Goal: Navigation & Orientation: Understand site structure

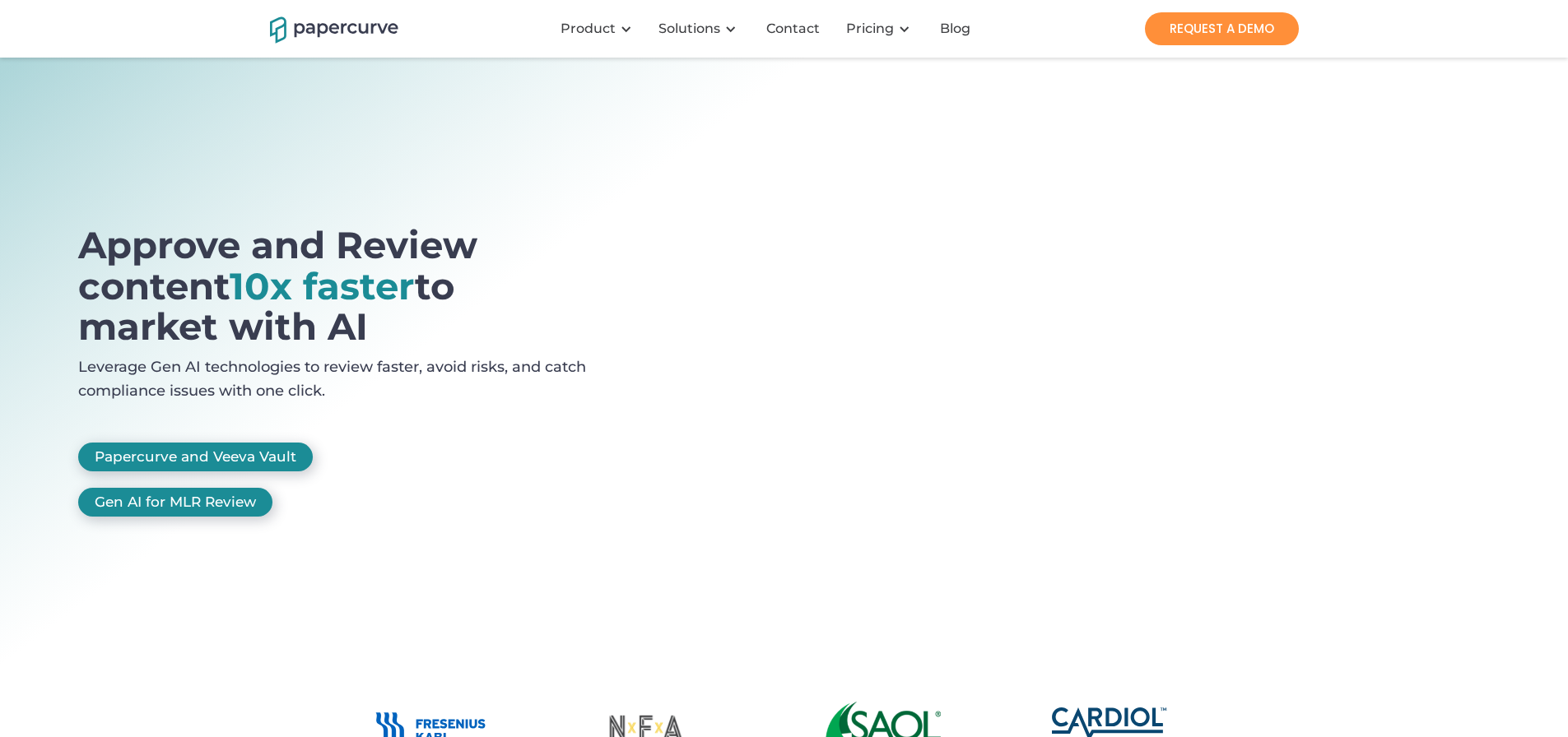
click at [540, 459] on div "Approve and Review content 10x faster to market with AI Leverage Gen AI technol…" at bounding box center [355, 378] width 552 height 308
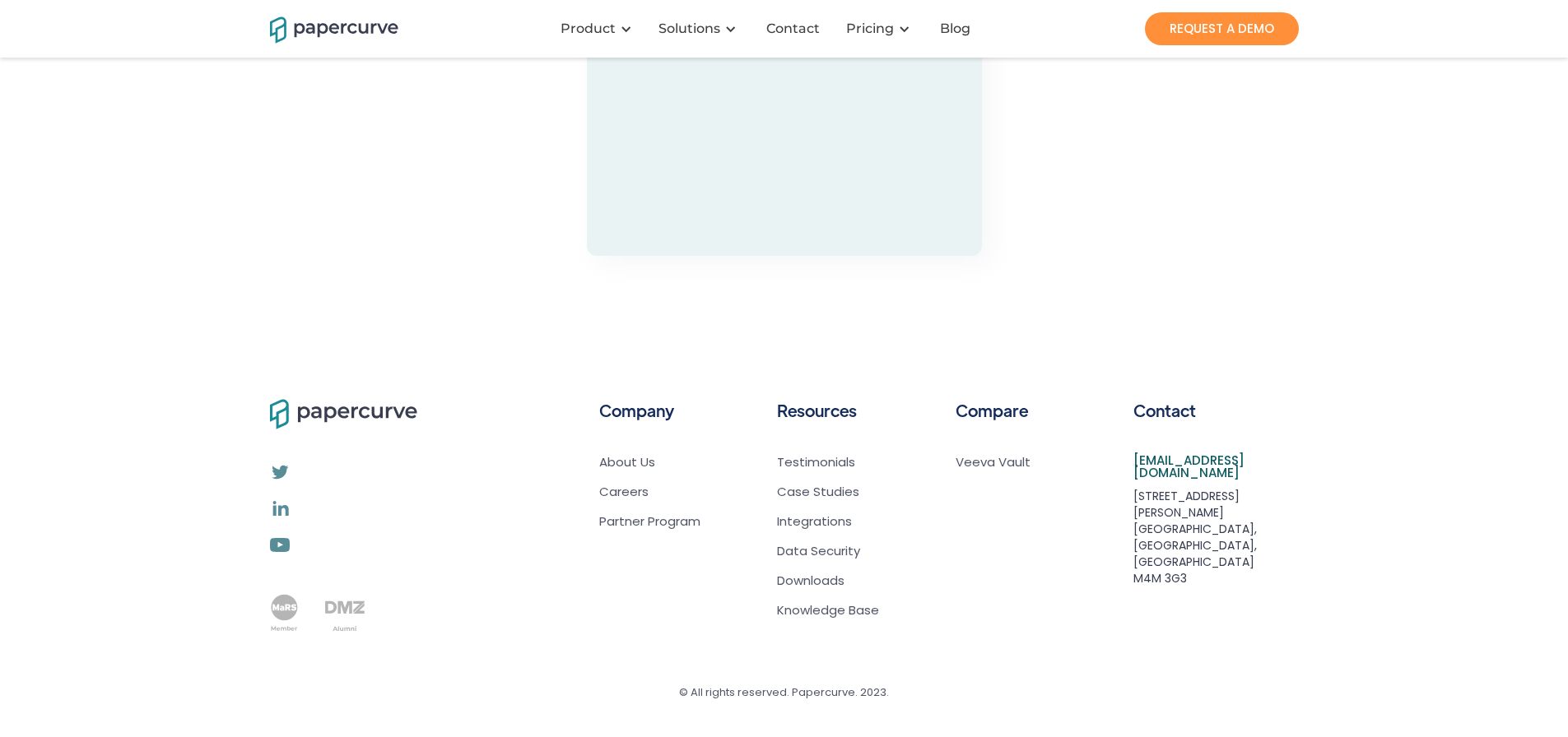
scroll to position [5473, 0]
click at [630, 468] on link "About Us" at bounding box center [650, 462] width 101 height 16
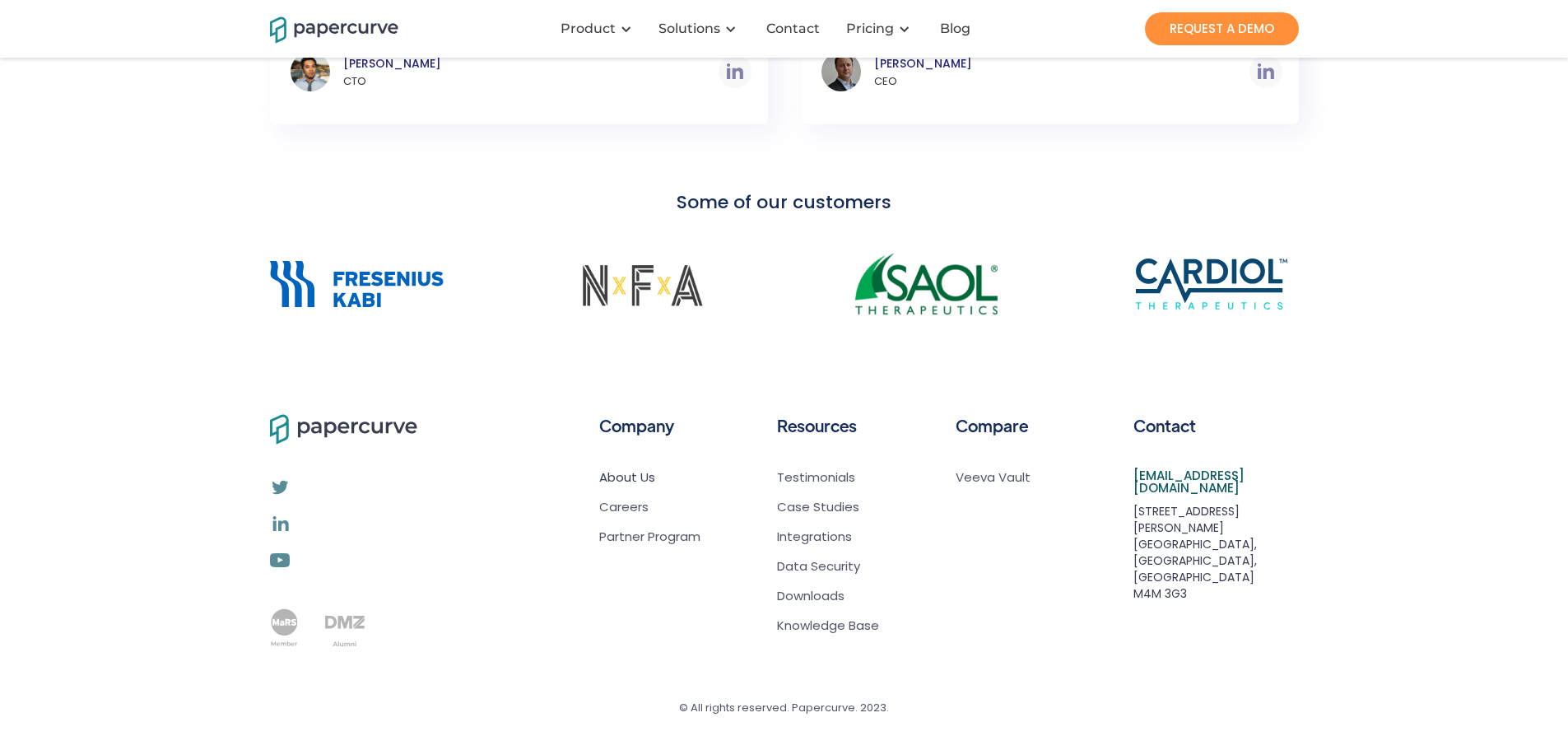
scroll to position [1285, 0]
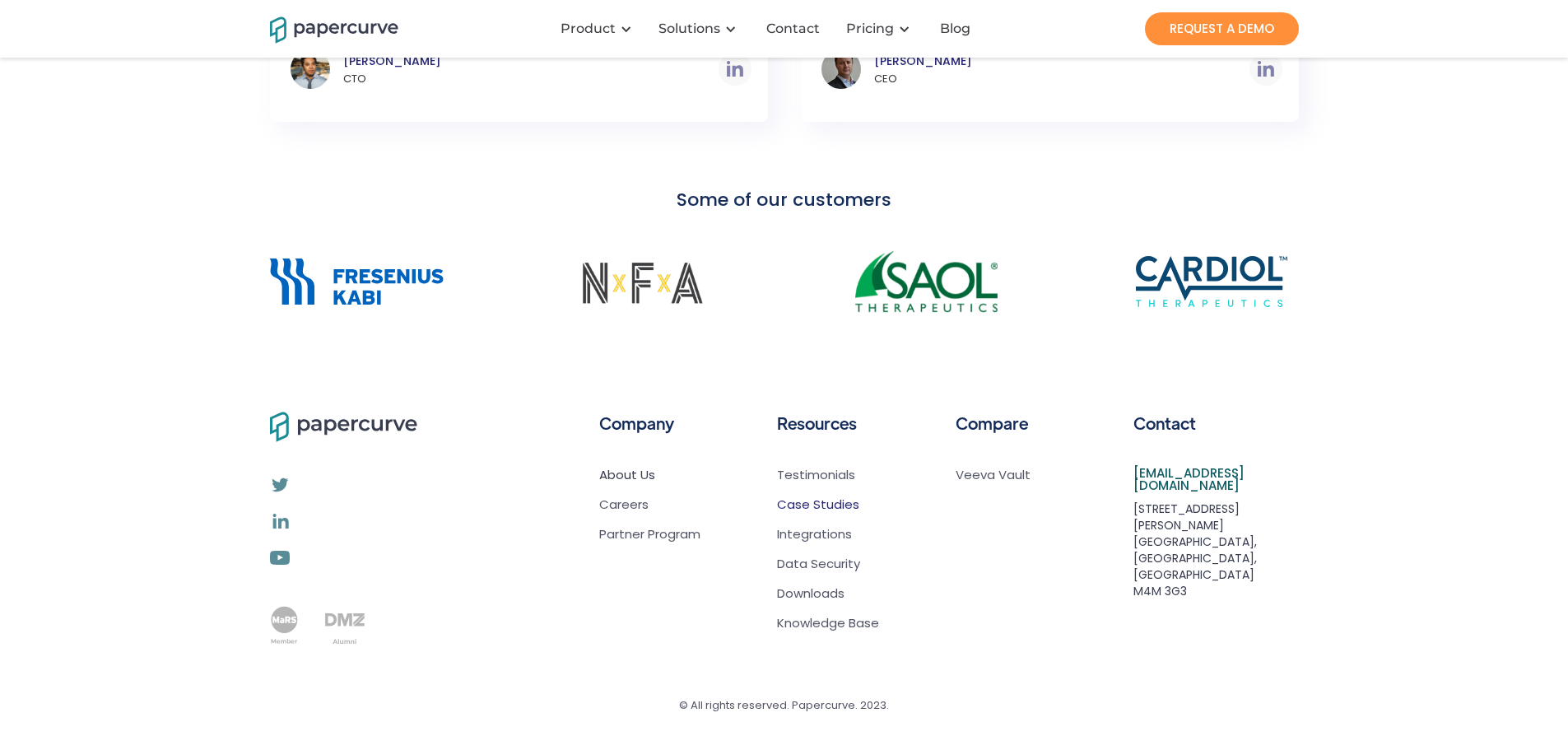
click at [813, 508] on link "Case Studies" at bounding box center [818, 504] width 82 height 16
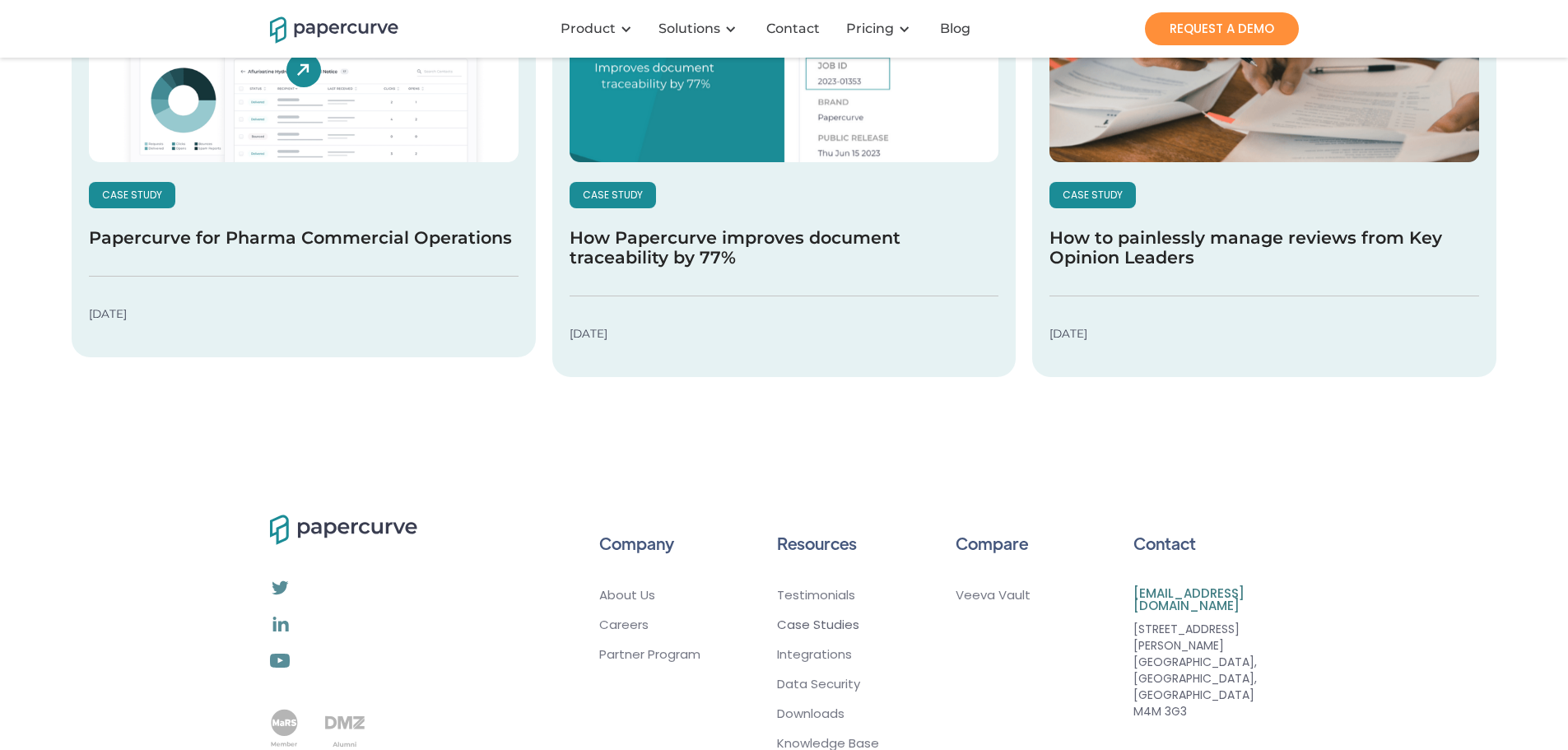
scroll to position [385, 0]
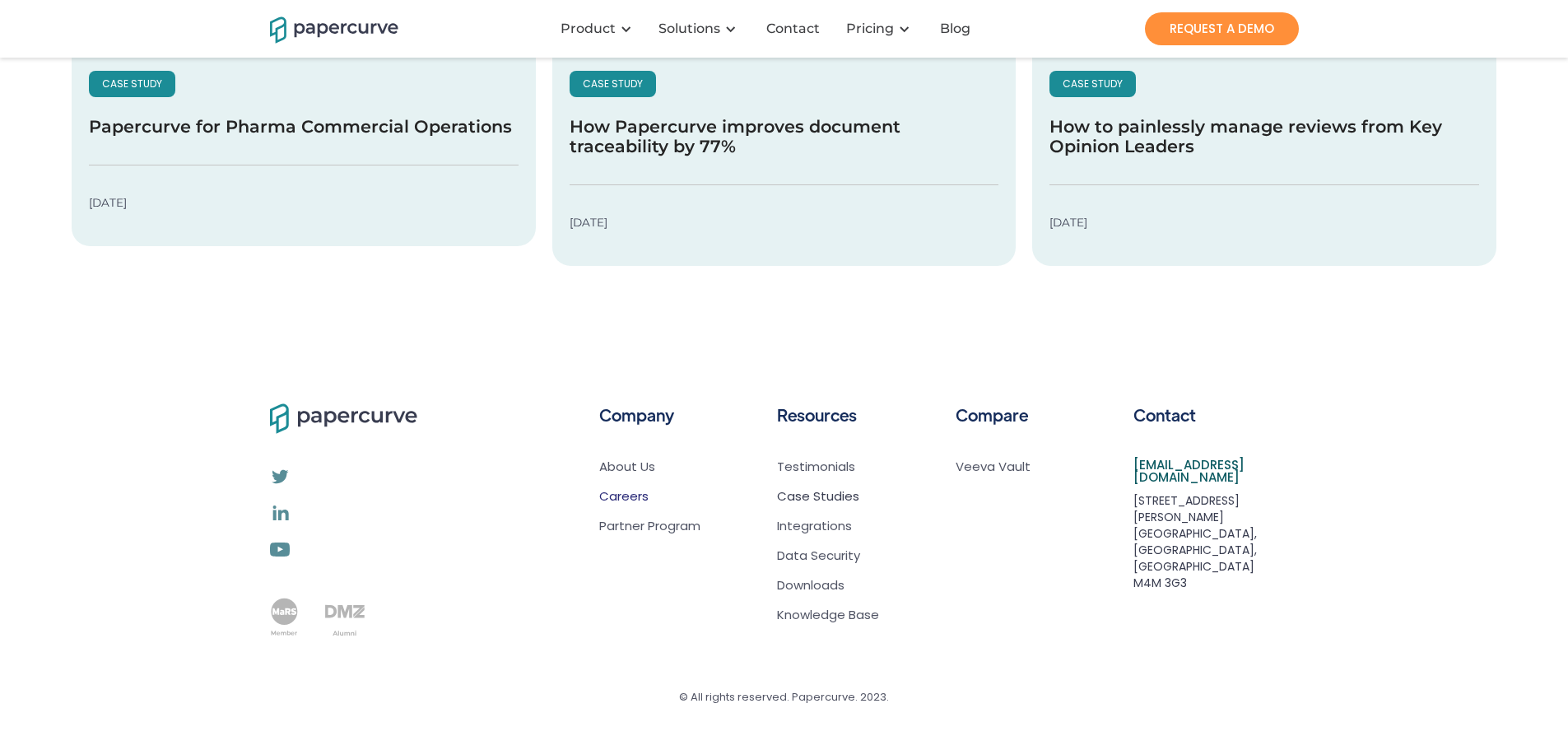
click at [637, 499] on link "Careers" at bounding box center [650, 496] width 101 height 16
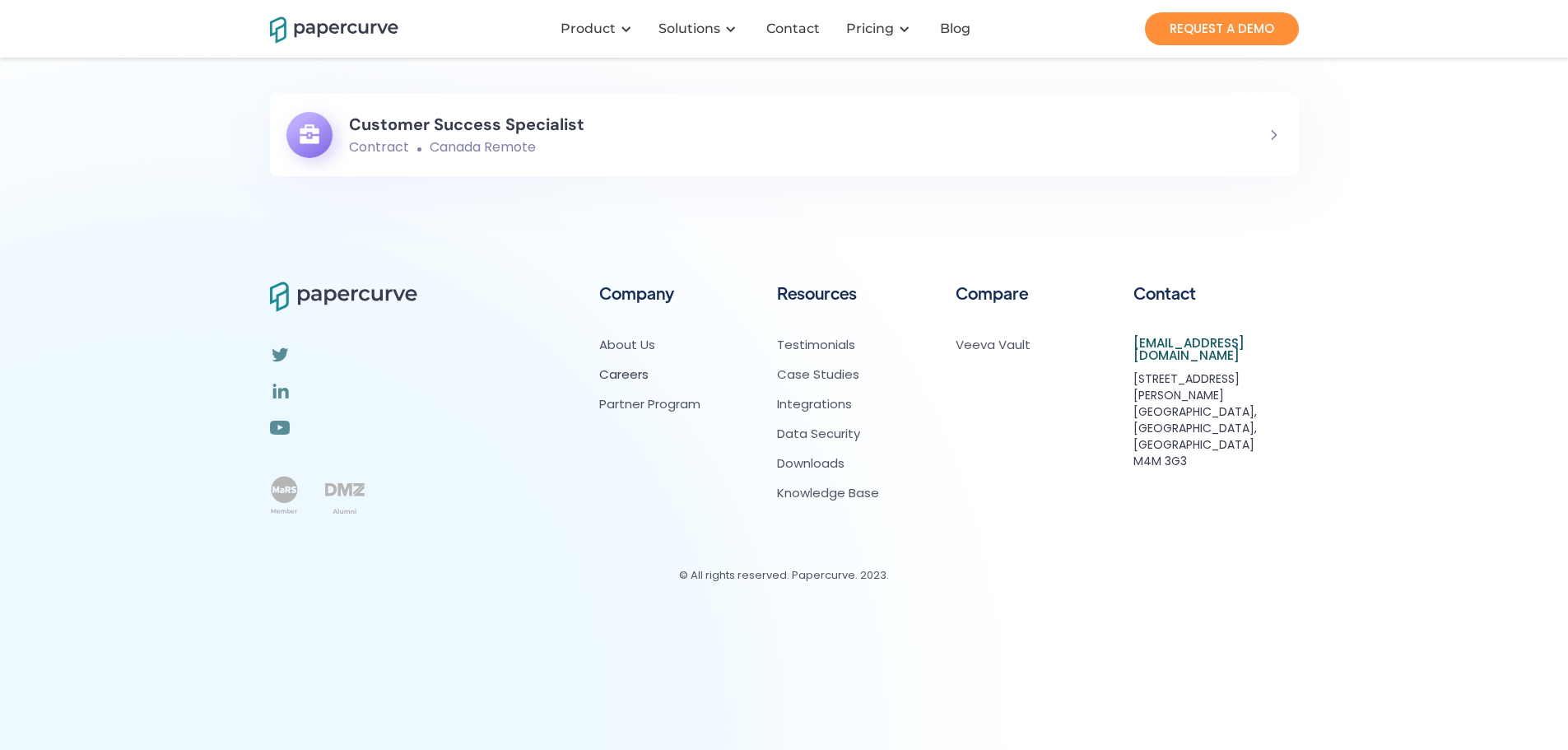
scroll to position [192, 0]
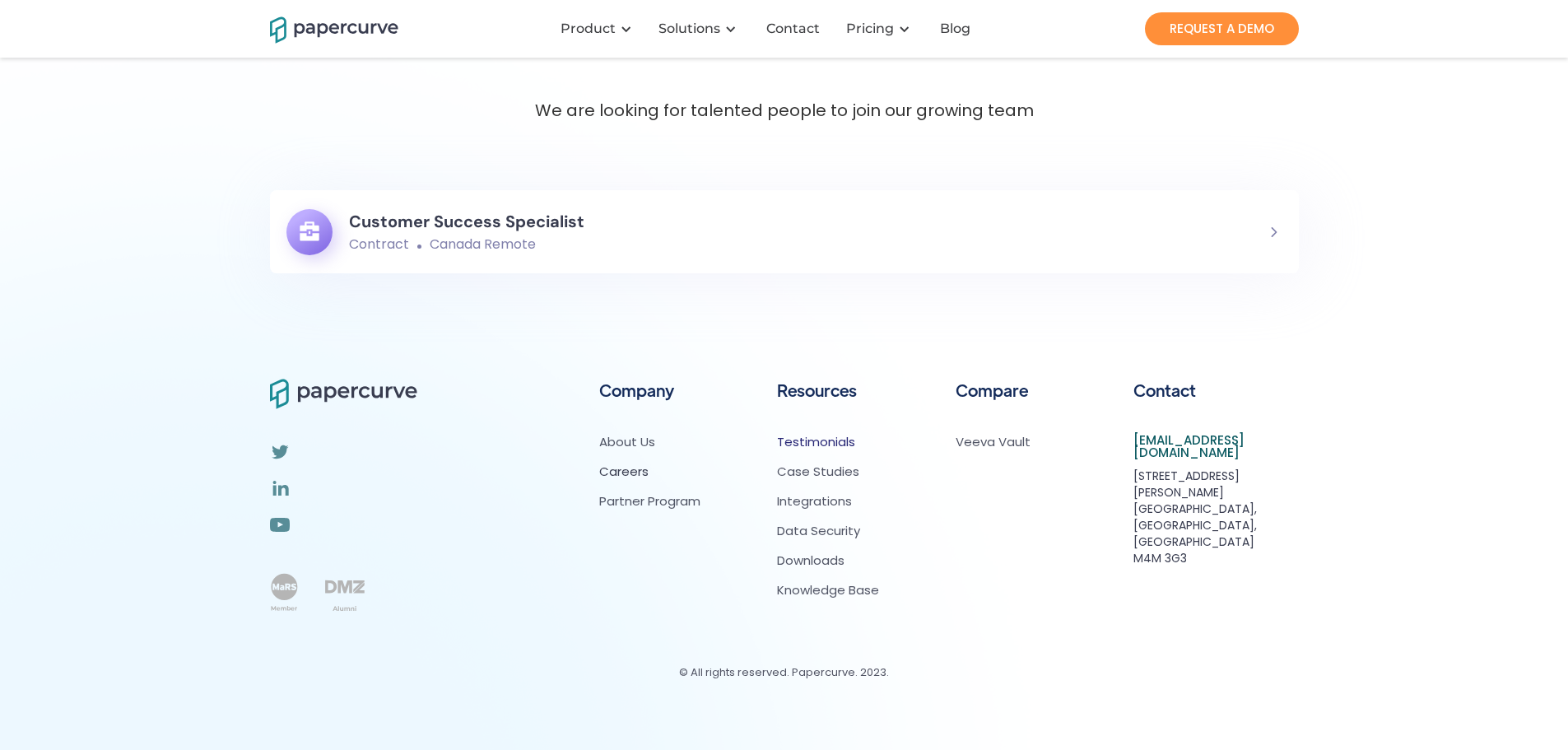
click at [808, 450] on link "Testimonials" at bounding box center [816, 442] width 79 height 16
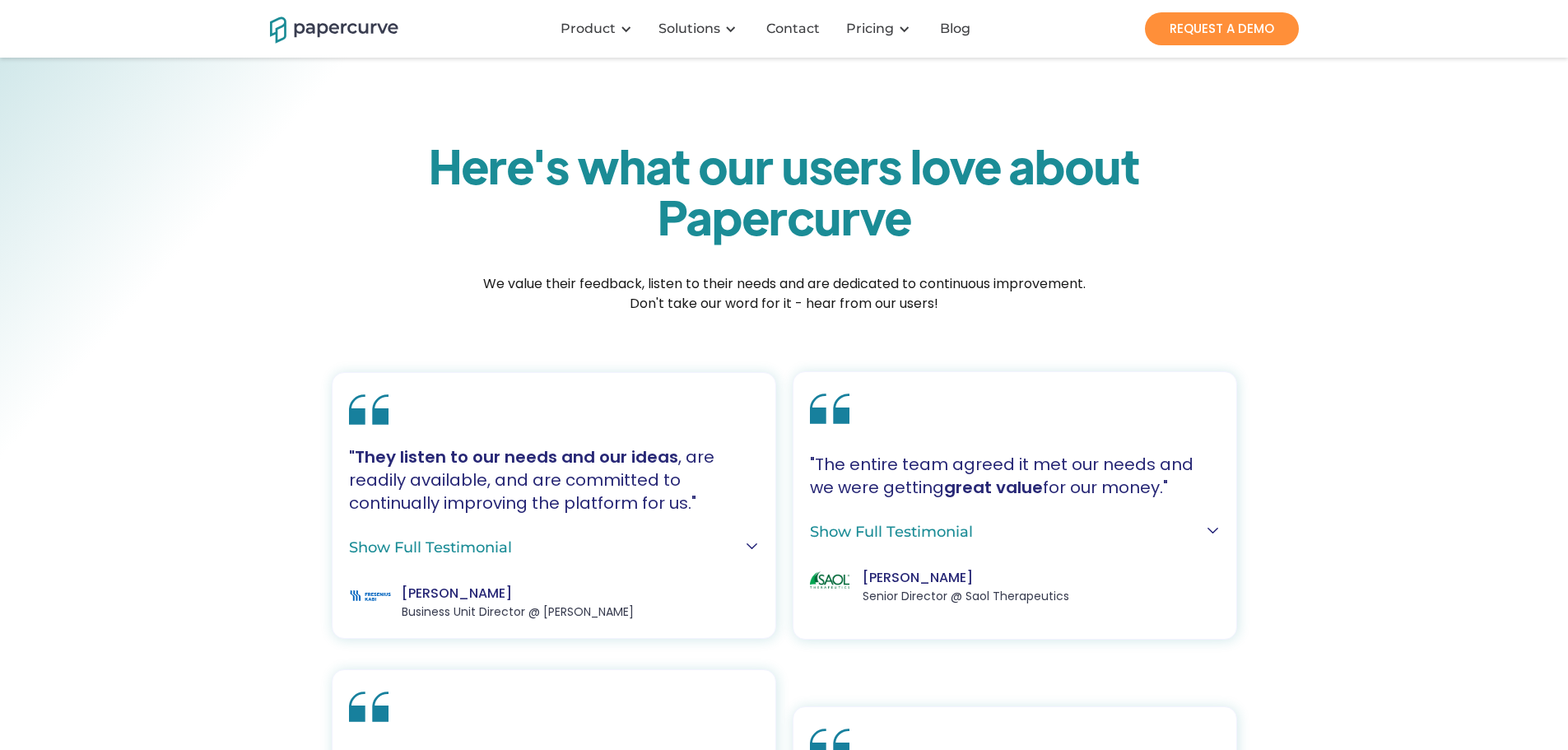
scroll to position [192, 0]
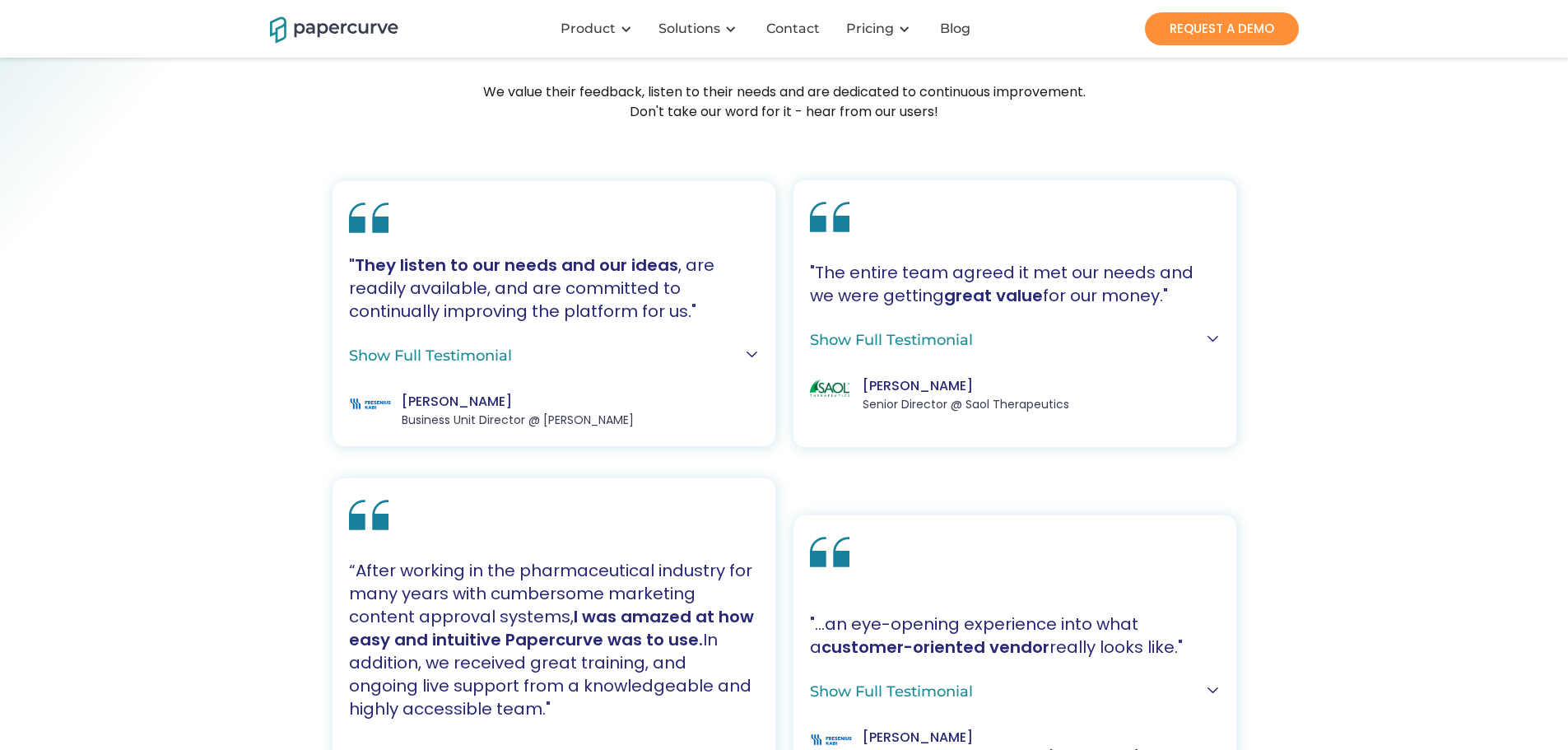
click at [138, 382] on div "Here's what our users love about Papercurve We value their feedback, listen to …" at bounding box center [784, 637] width 1568 height 1543
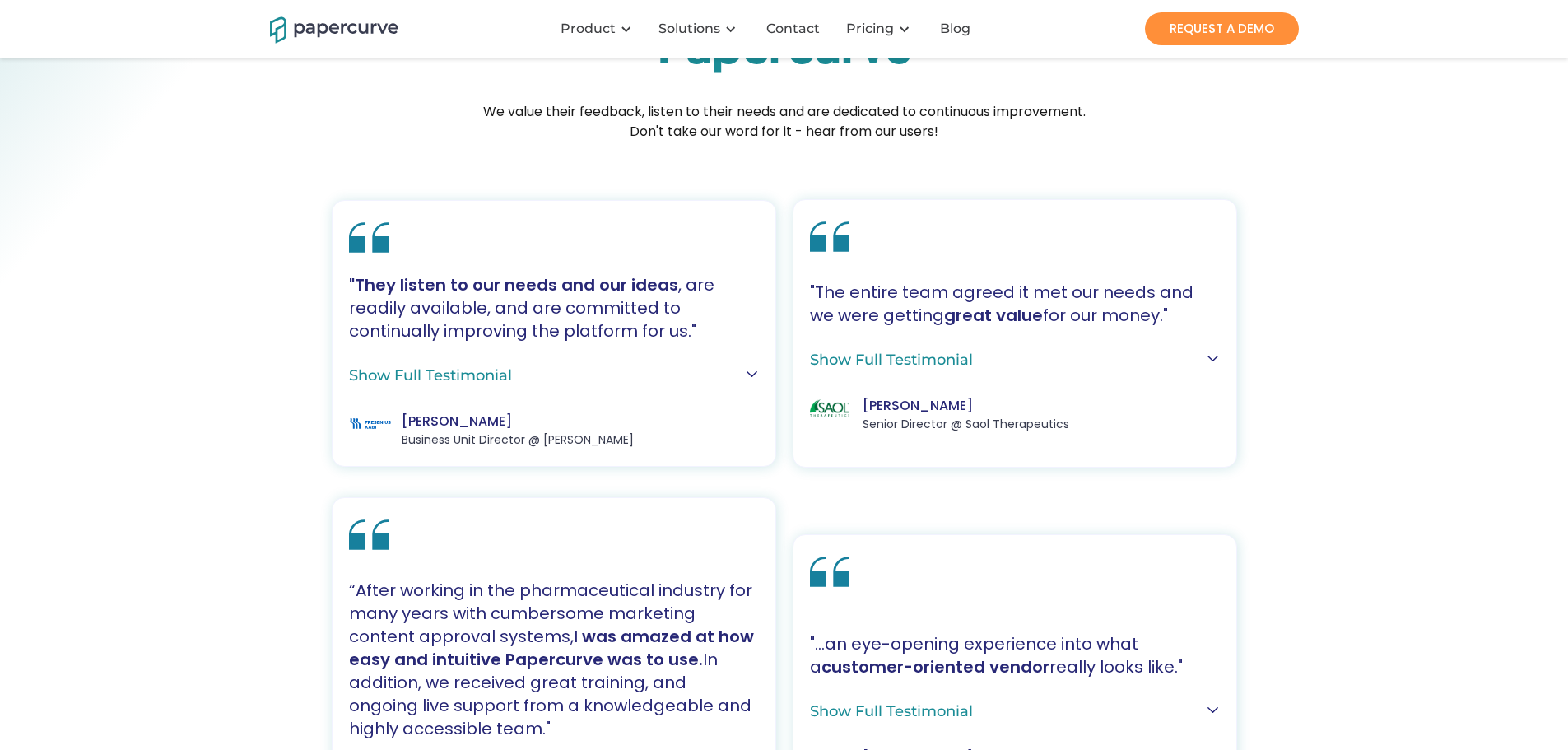
scroll to position [0, 0]
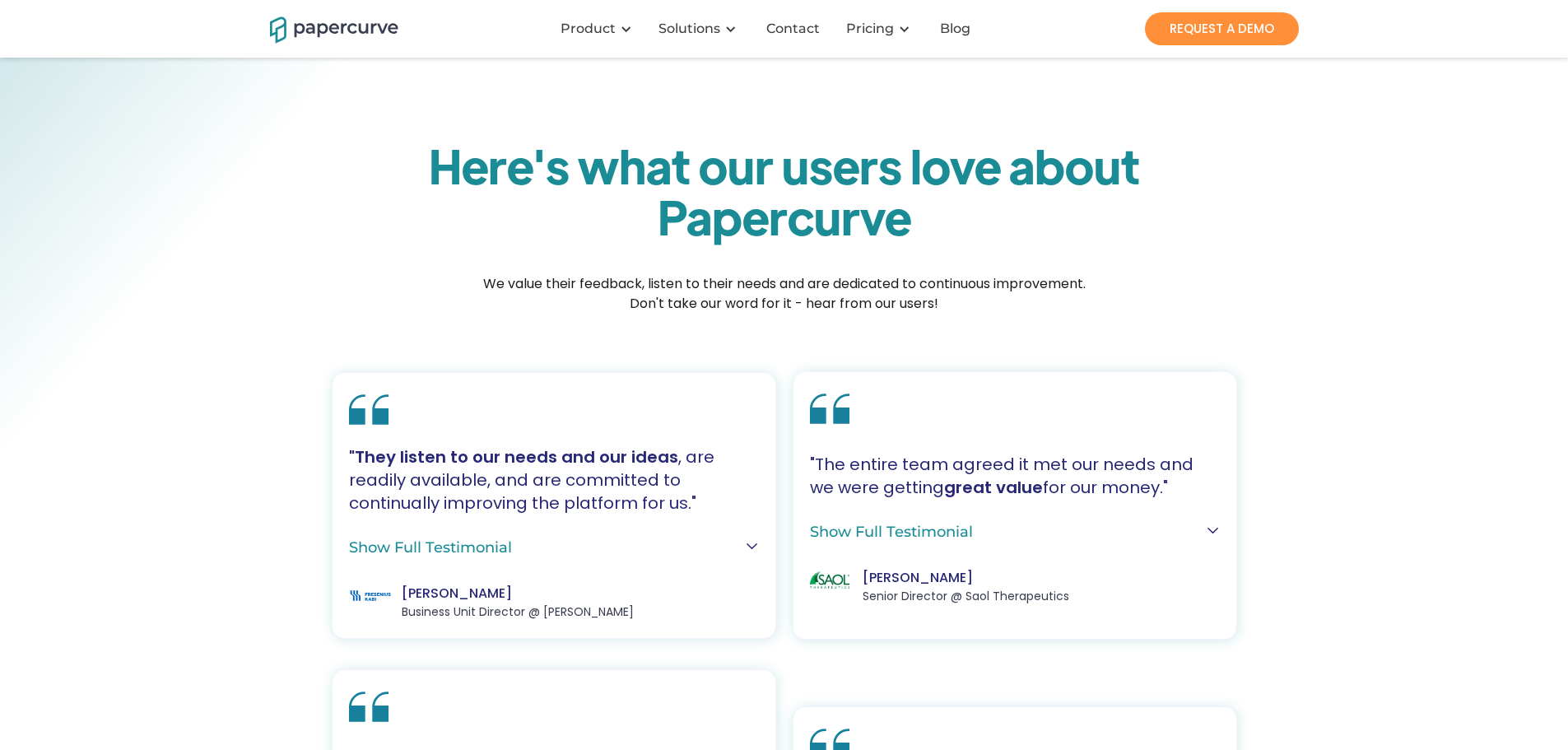
click at [365, 24] on img "home" at bounding box center [334, 28] width 129 height 29
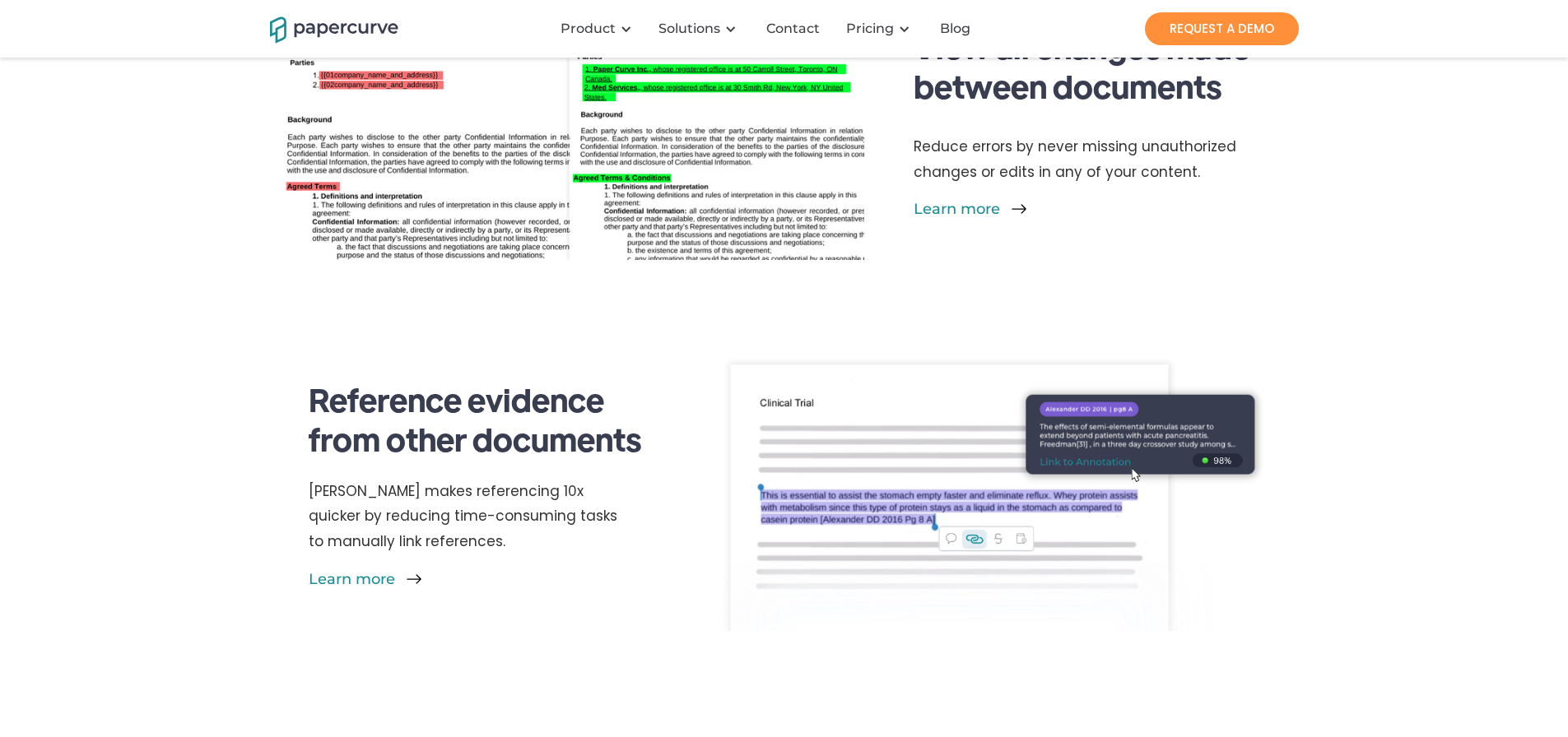
scroll to position [2111, 0]
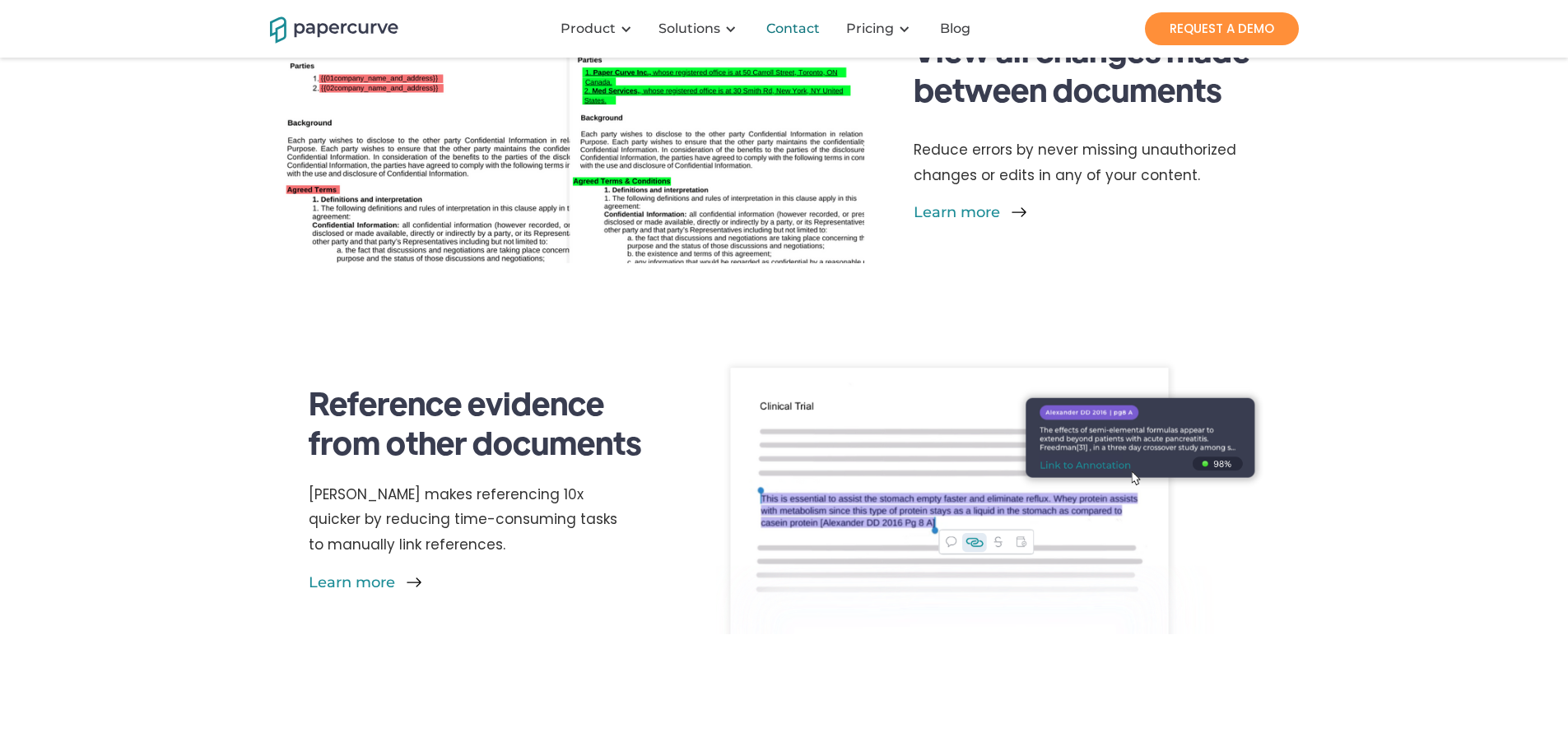
click at [796, 21] on div "Contact" at bounding box center [793, 29] width 54 height 16
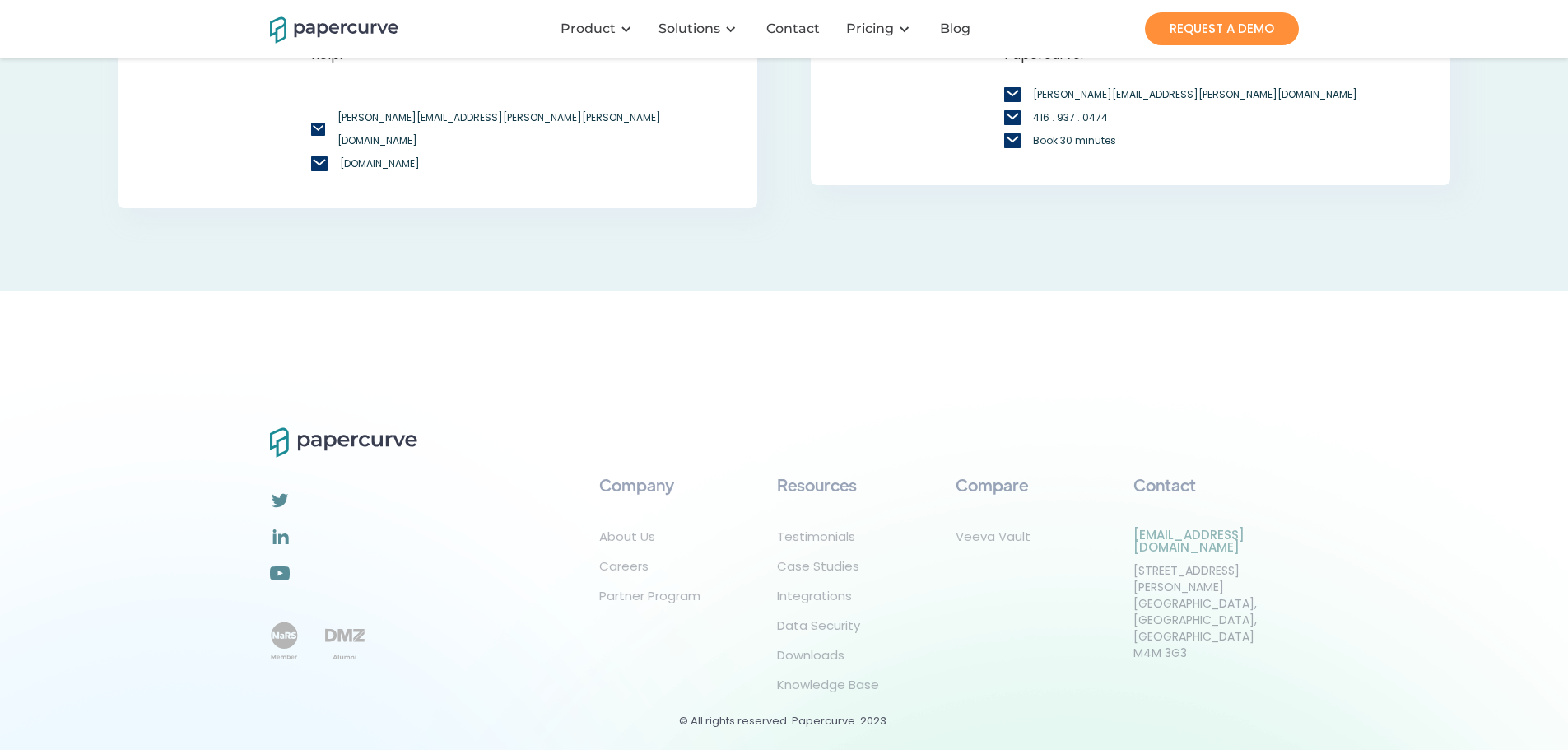
scroll to position [1129, 0]
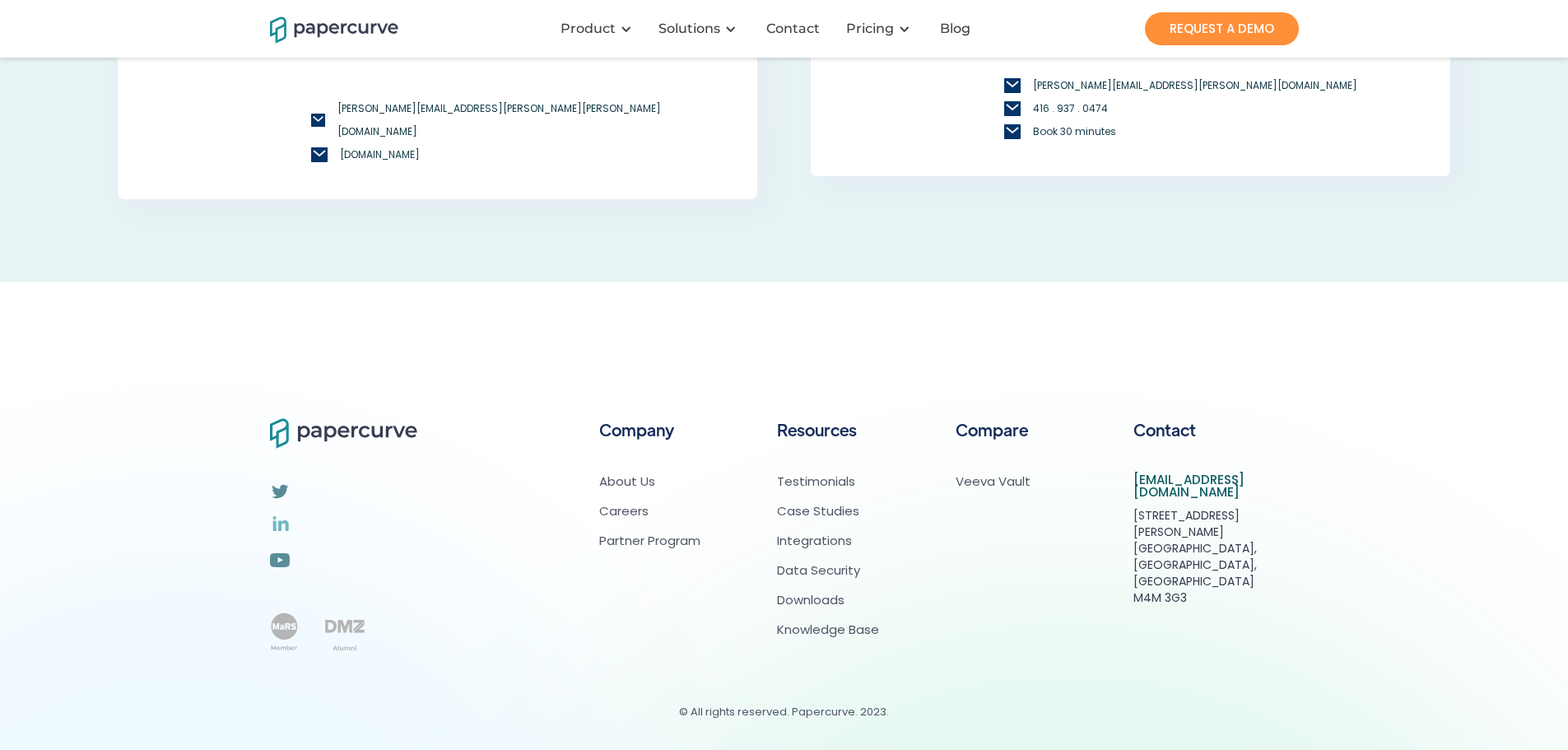
click at [283, 524] on img at bounding box center [280, 523] width 21 height 20
drag, startPoint x: 112, startPoint y: 379, endPoint x: 140, endPoint y: 410, distance: 41.8
click at [112, 379] on div "Company About Us Careers Partner Program Resources Testimonials Case Studies In…" at bounding box center [784, 544] width 1568 height 424
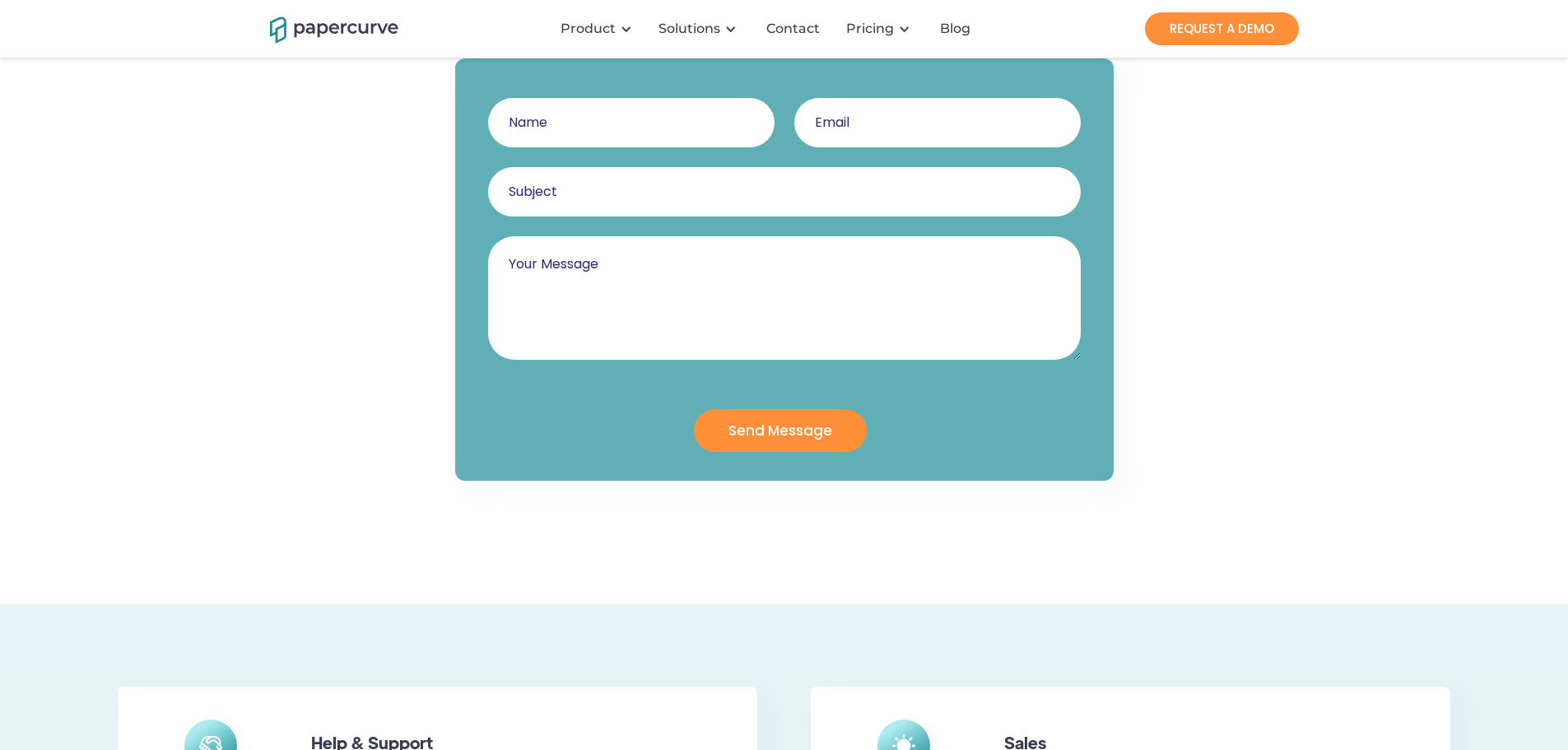
scroll to position [0, 0]
